Goal: Find specific page/section: Find specific page/section

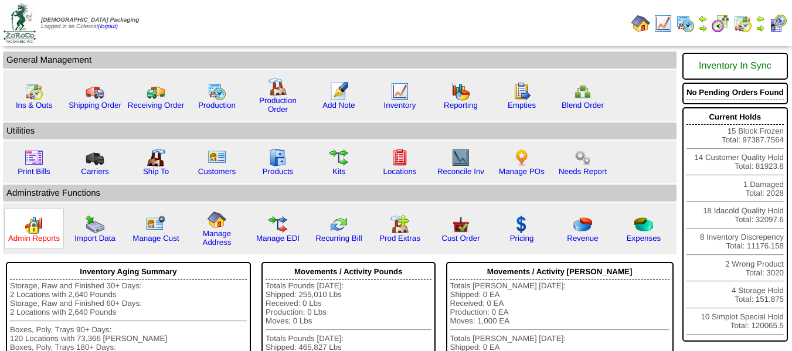
click at [50, 234] on link "Admin Reports" at bounding box center [34, 238] width 52 height 9
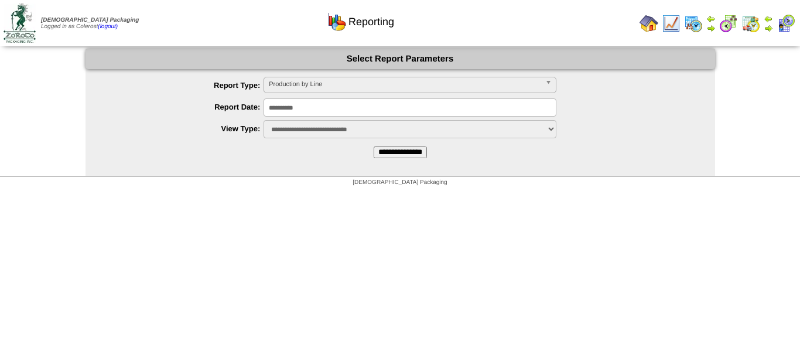
click at [381, 149] on input "**********" at bounding box center [400, 152] width 53 height 12
